Goal: Task Accomplishment & Management: Manage account settings

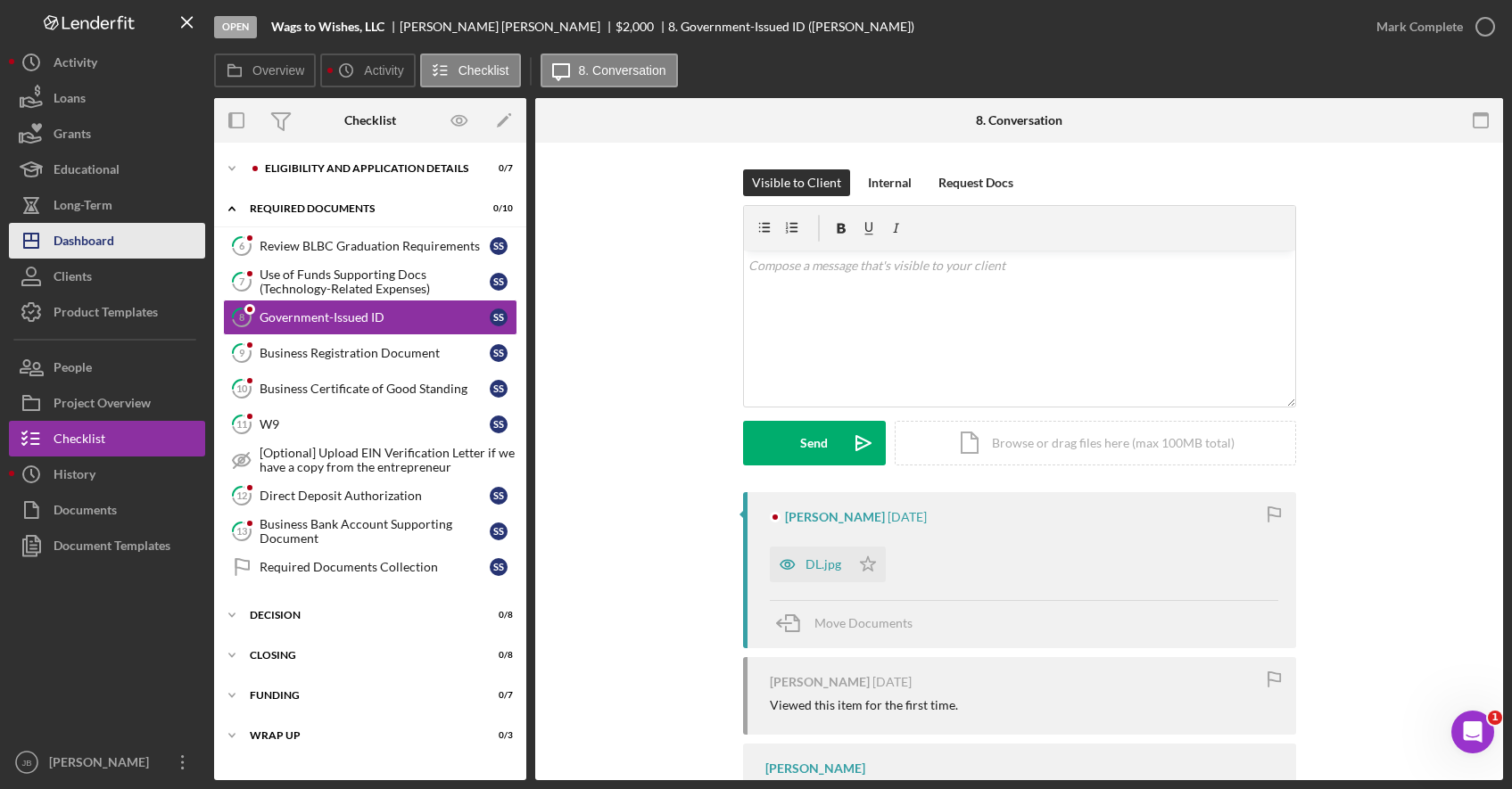
click at [90, 241] on div "Dashboard" at bounding box center [83, 242] width 60 height 40
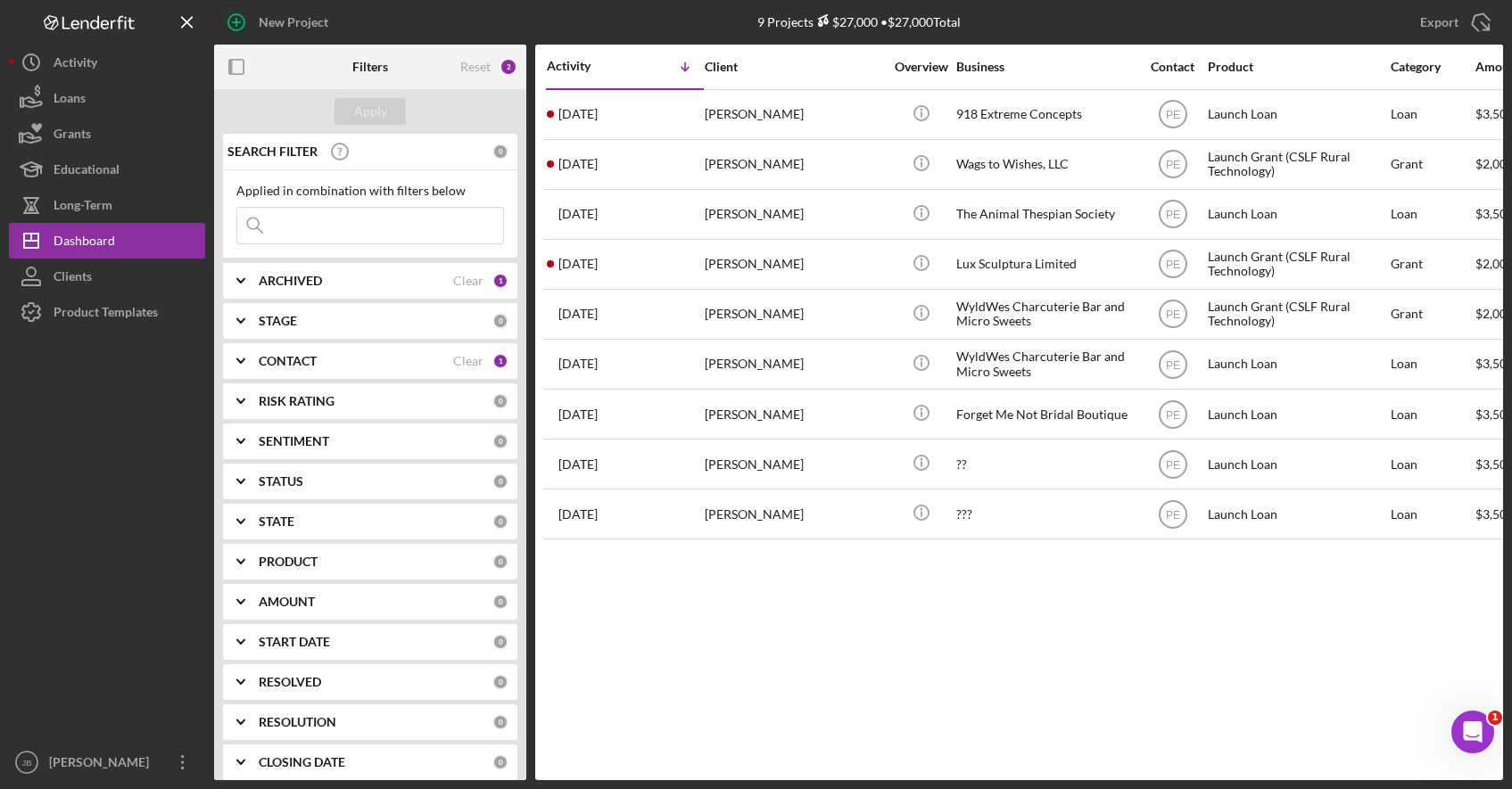
click at [494, 366] on div "1" at bounding box center [500, 361] width 16 height 16
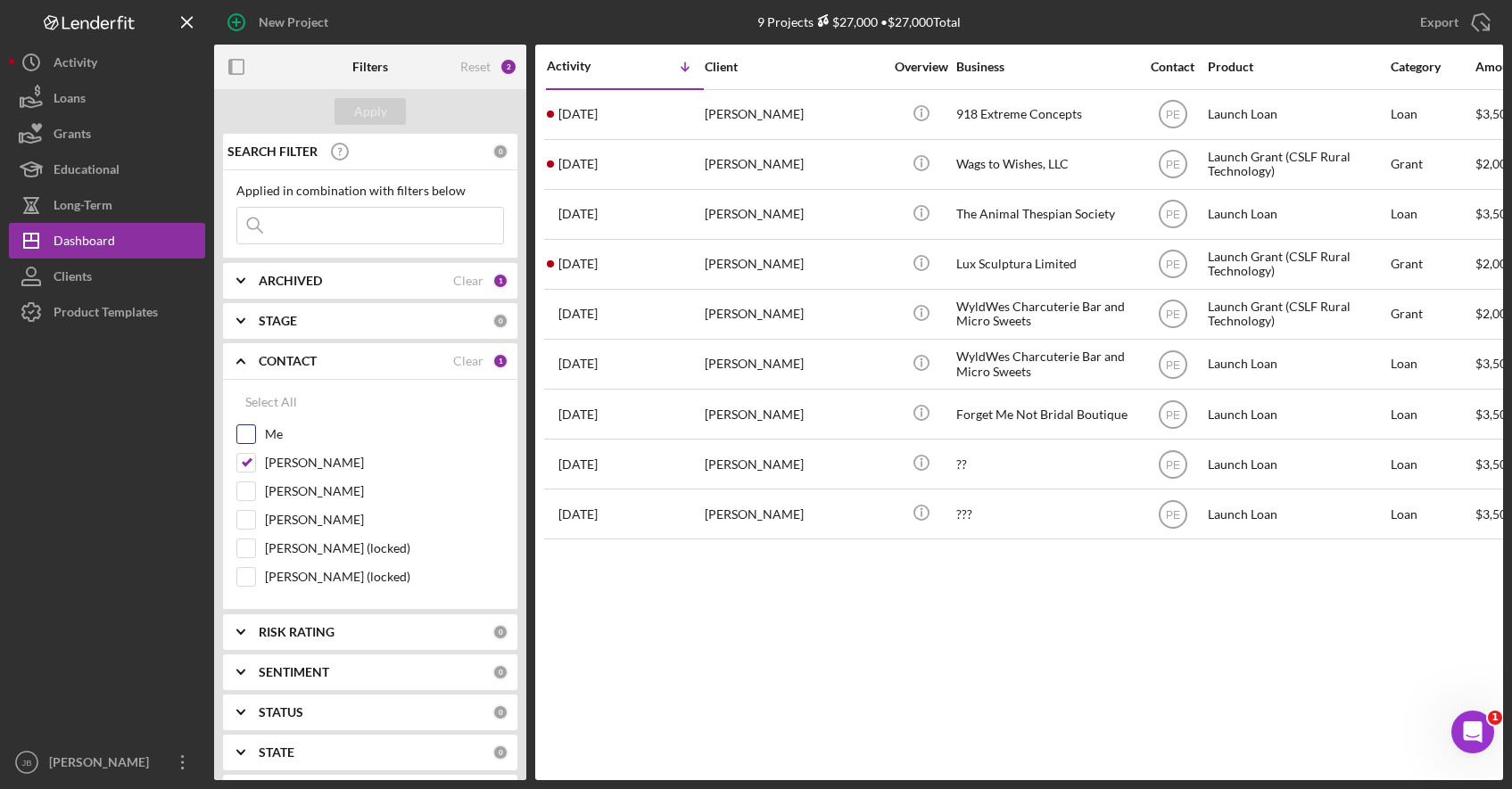
click at [244, 436] on input "Me" at bounding box center [246, 434] width 18 height 18
checkbox input "true"
click at [250, 459] on input "[PERSON_NAME]" at bounding box center [246, 463] width 18 height 18
checkbox input "false"
click at [367, 108] on div "Apply" at bounding box center [371, 111] width 33 height 27
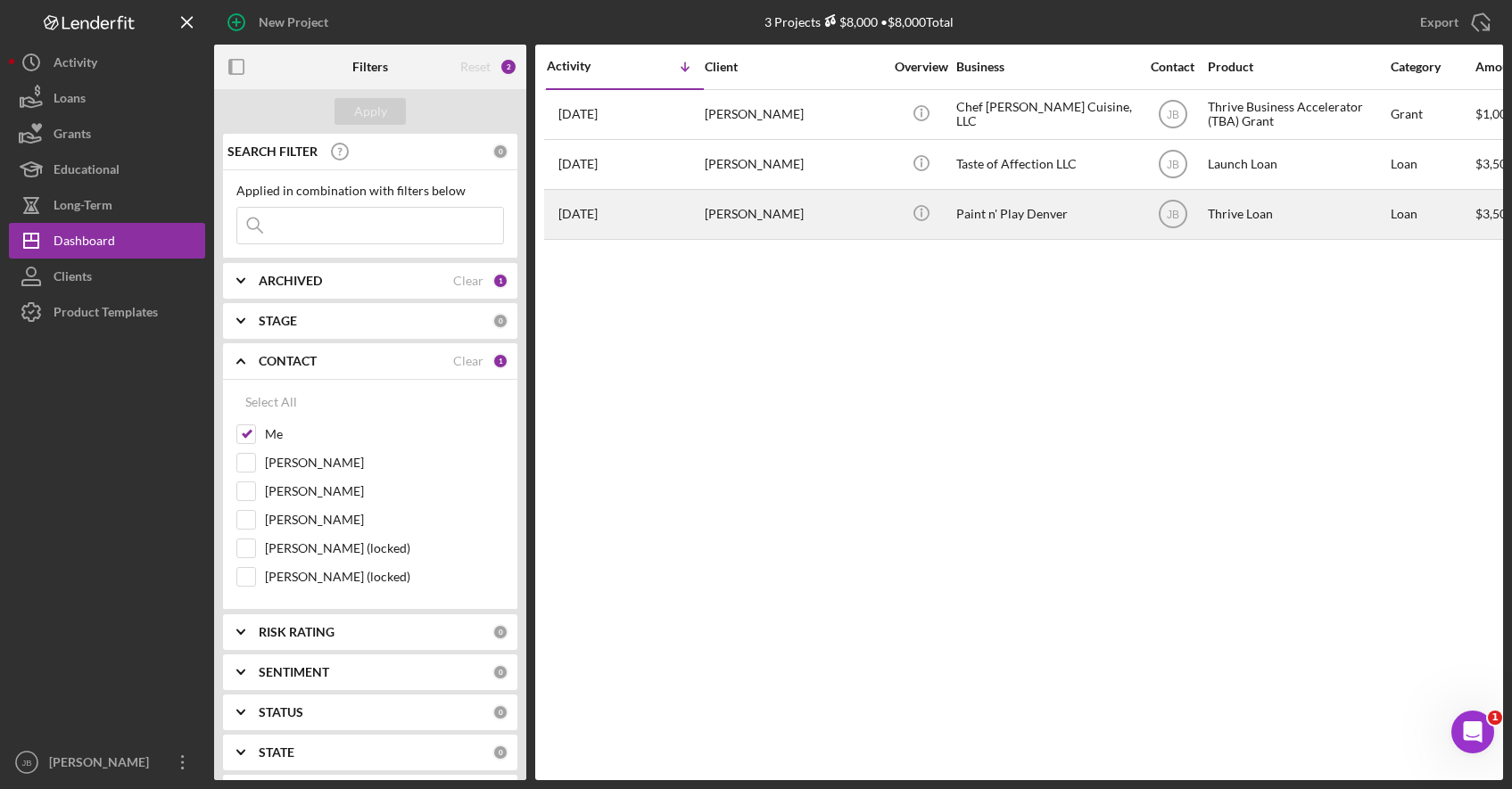
click at [784, 216] on div "[PERSON_NAME]" at bounding box center [794, 214] width 178 height 47
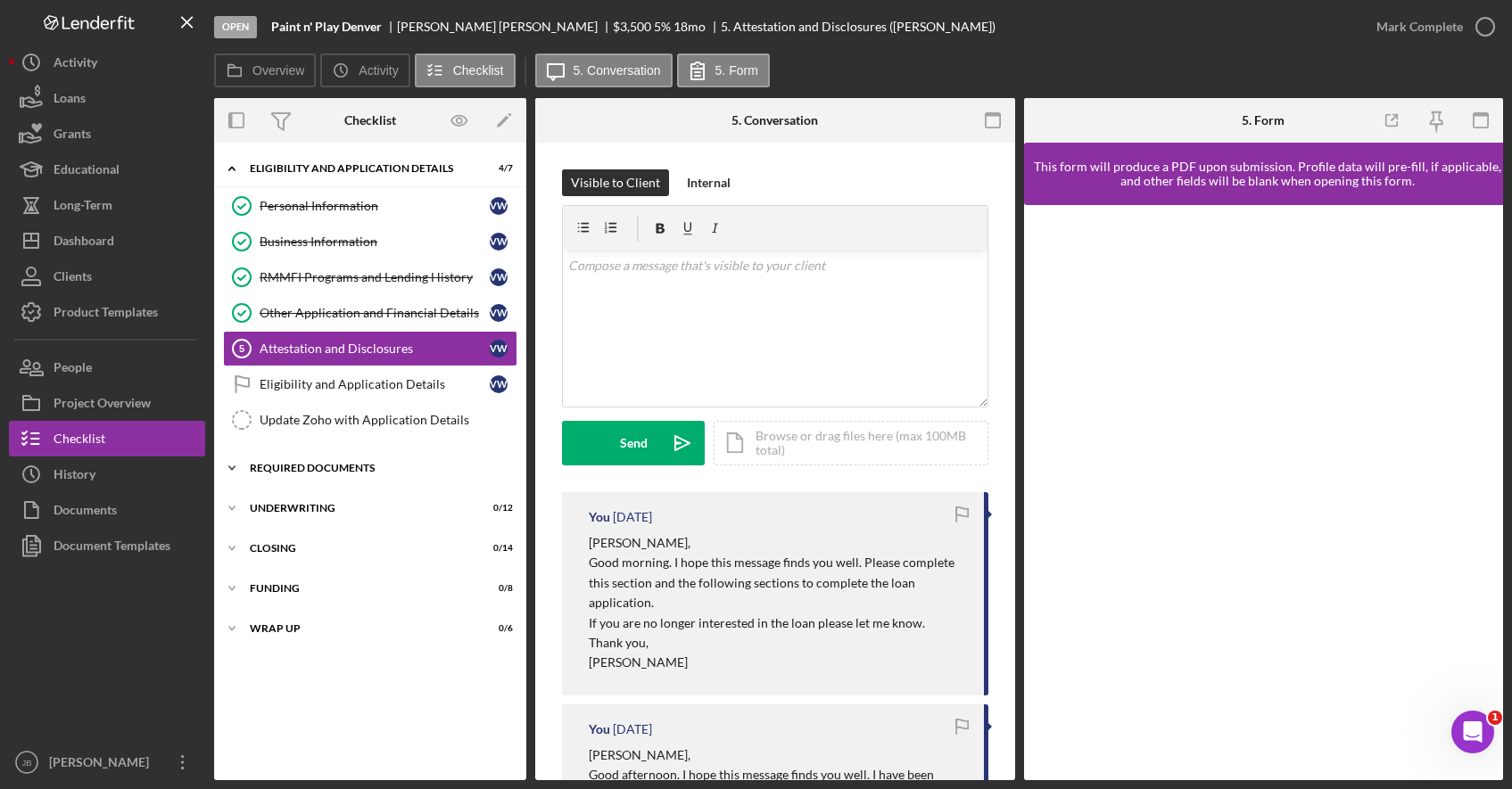
click at [365, 463] on div "REQUIRED DOCUMENTS" at bounding box center [377, 468] width 254 height 11
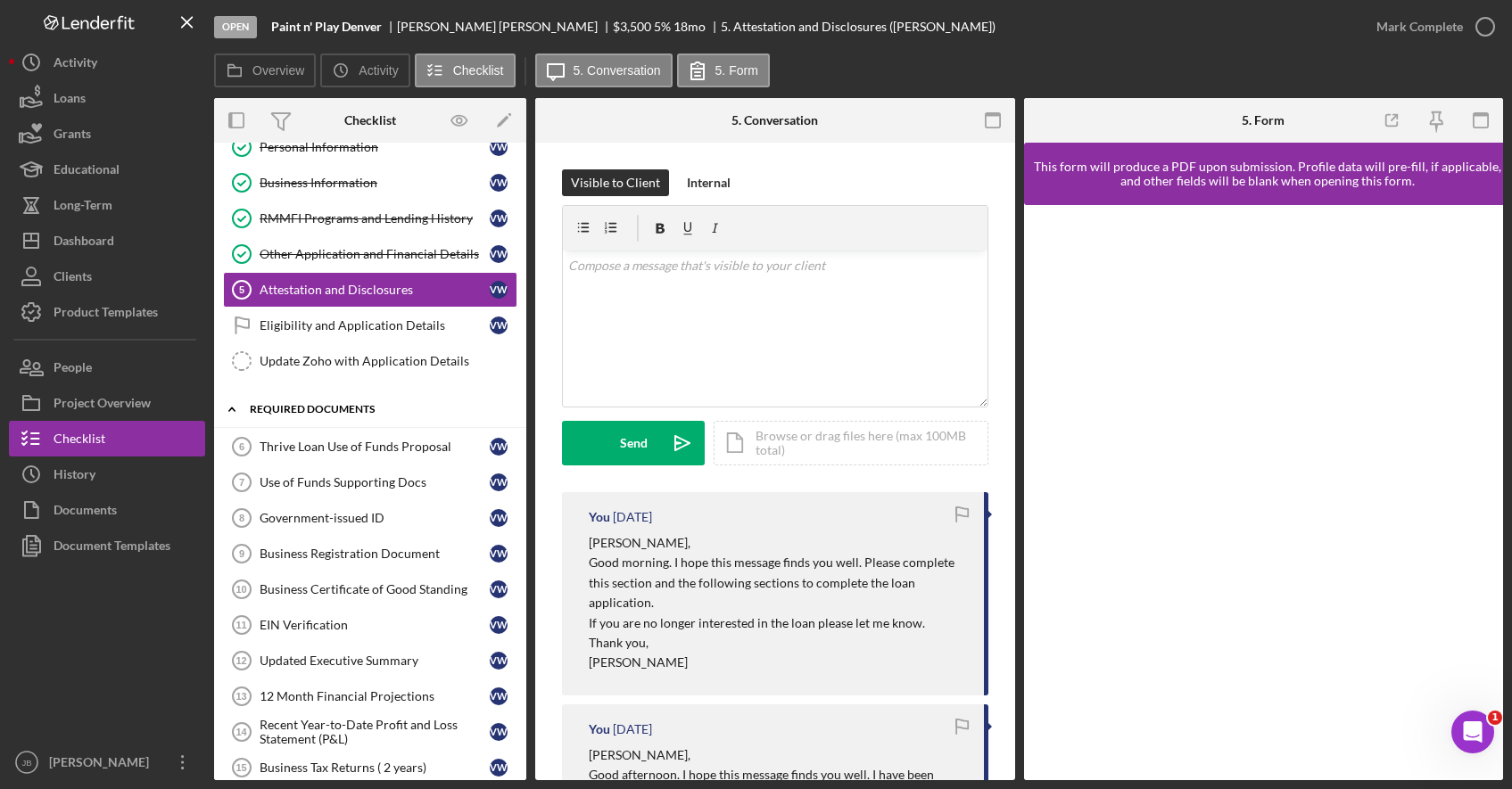
scroll to position [64, 0]
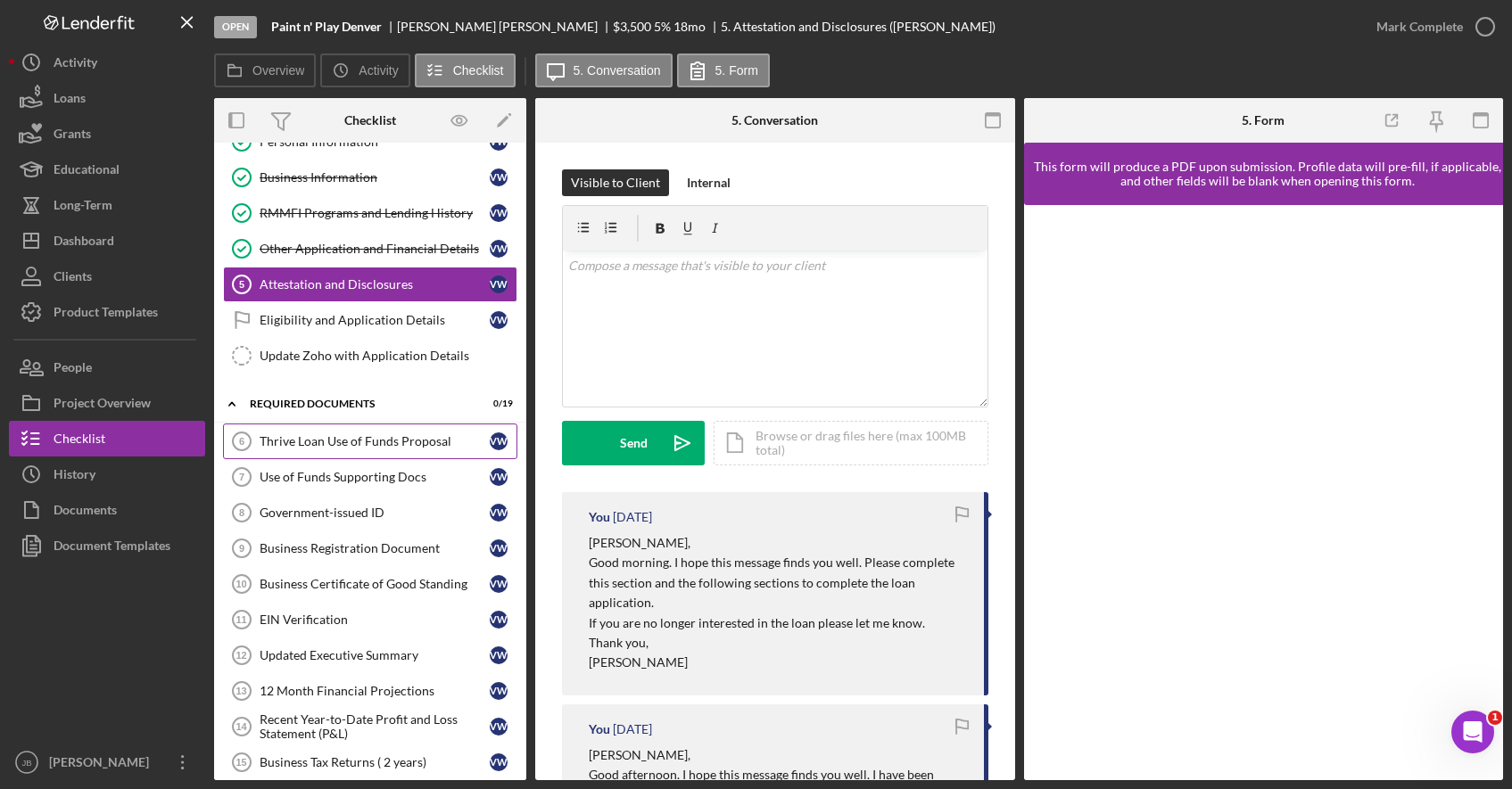
click at [360, 433] on link "Thrive Loan Use of Funds Proposal 6 Thrive Loan Use of Funds Proposal V W" at bounding box center [369, 441] width 294 height 35
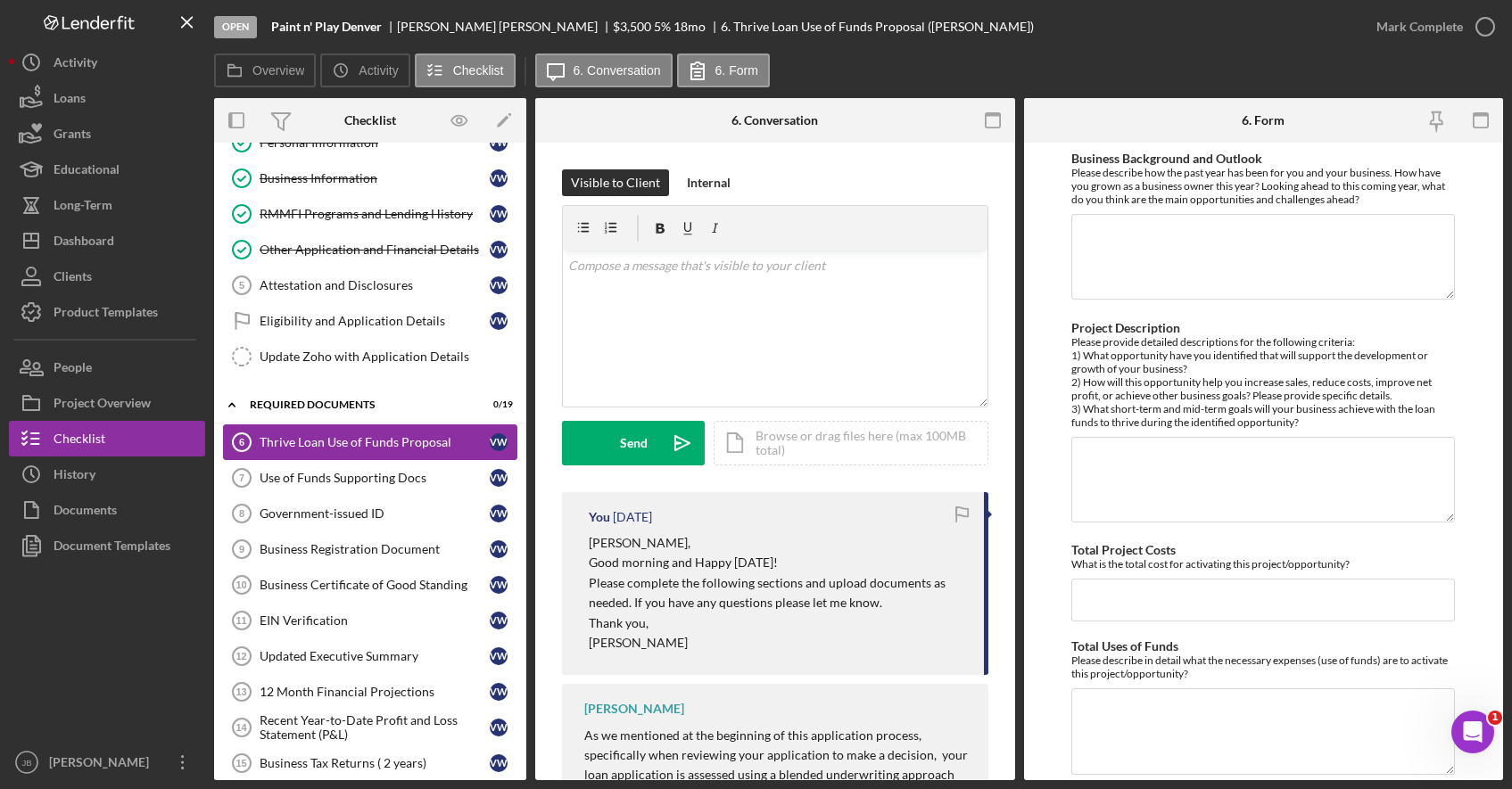
scroll to position [72, 0]
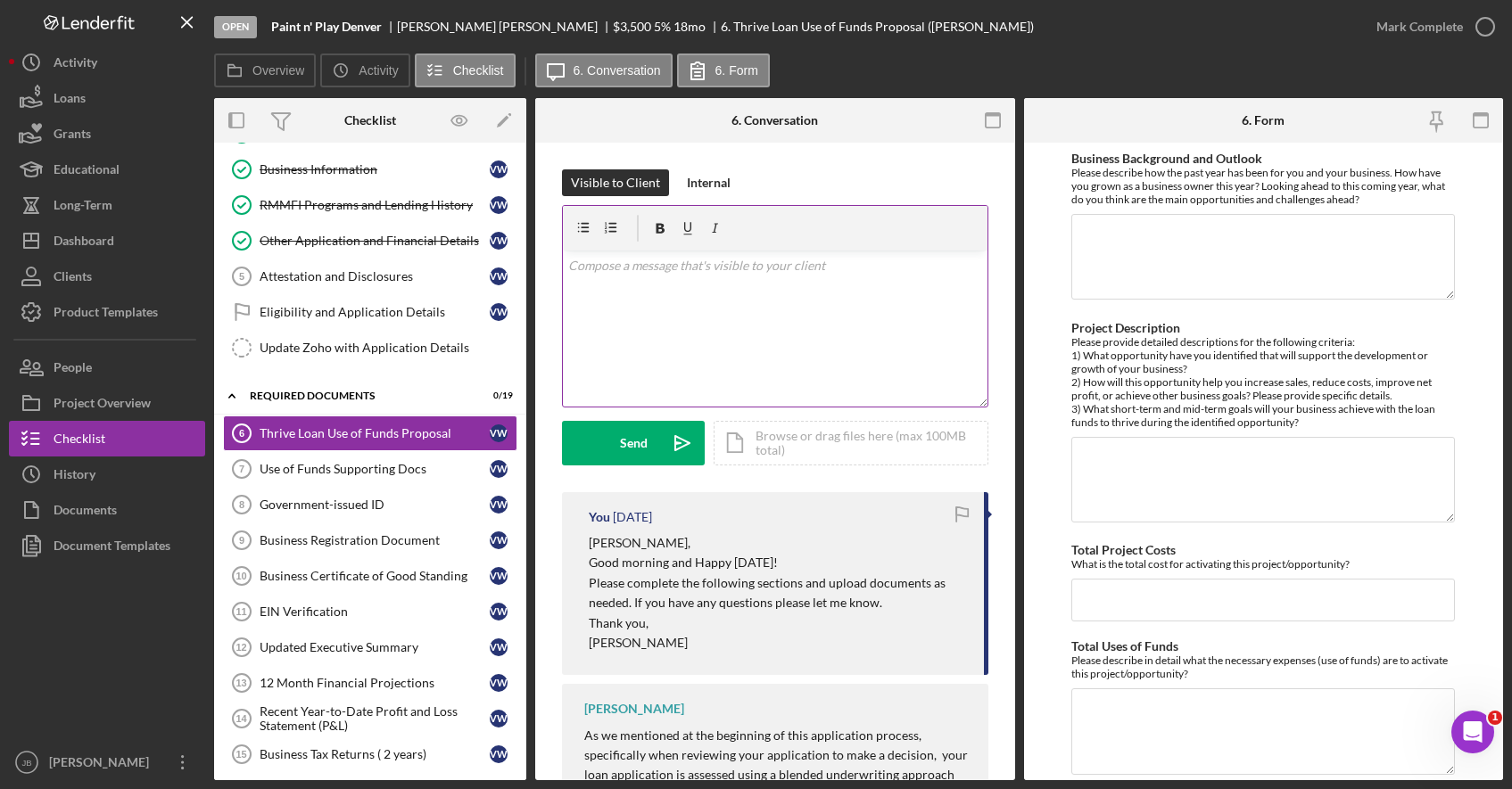
click at [602, 277] on div "v Color teal Color pink Remove color Add row above Add row below Add column bef…" at bounding box center [775, 328] width 425 height 156
click at [138, 372] on button "People" at bounding box center [108, 367] width 197 height 35
